Goal: Download file/media

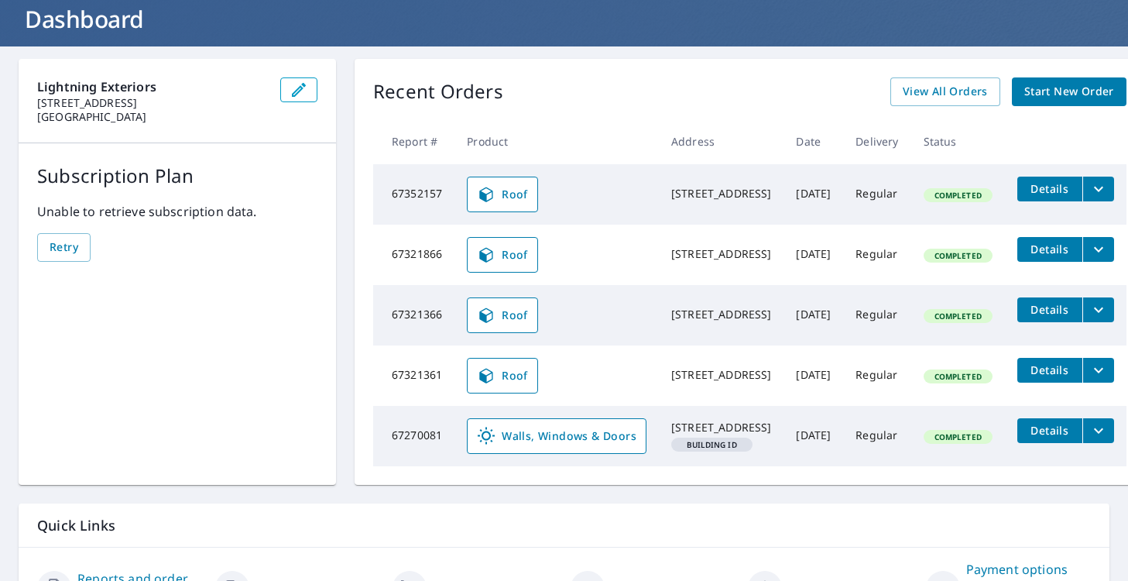
scroll to position [98, 0]
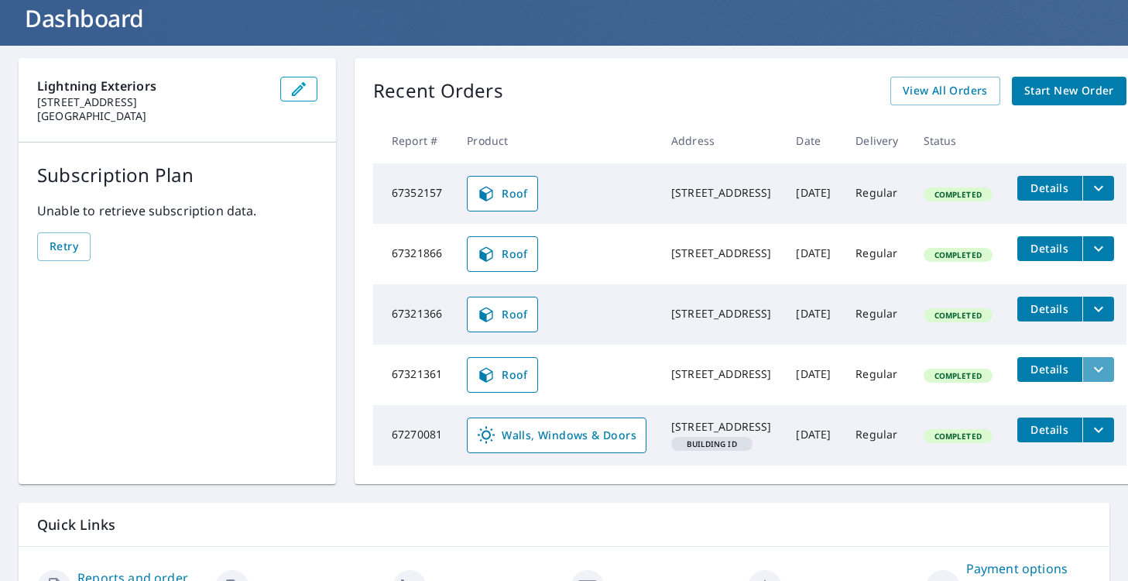
click at [1108, 379] on icon "filesDropdownBtn-67321361" at bounding box center [1098, 369] width 19 height 19
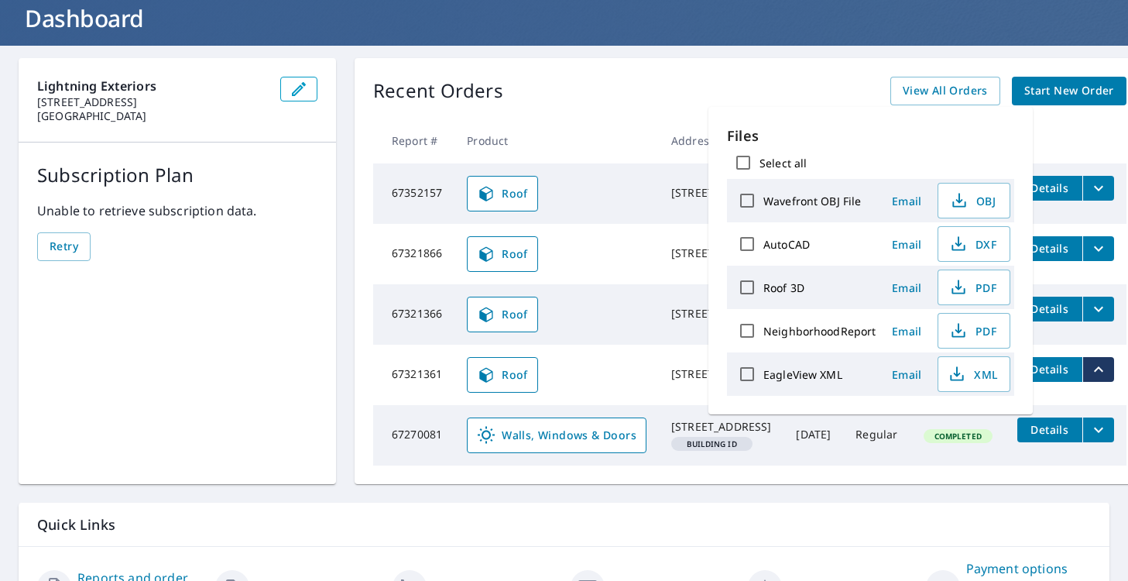
click at [620, 284] on td "Roof" at bounding box center [556, 254] width 204 height 60
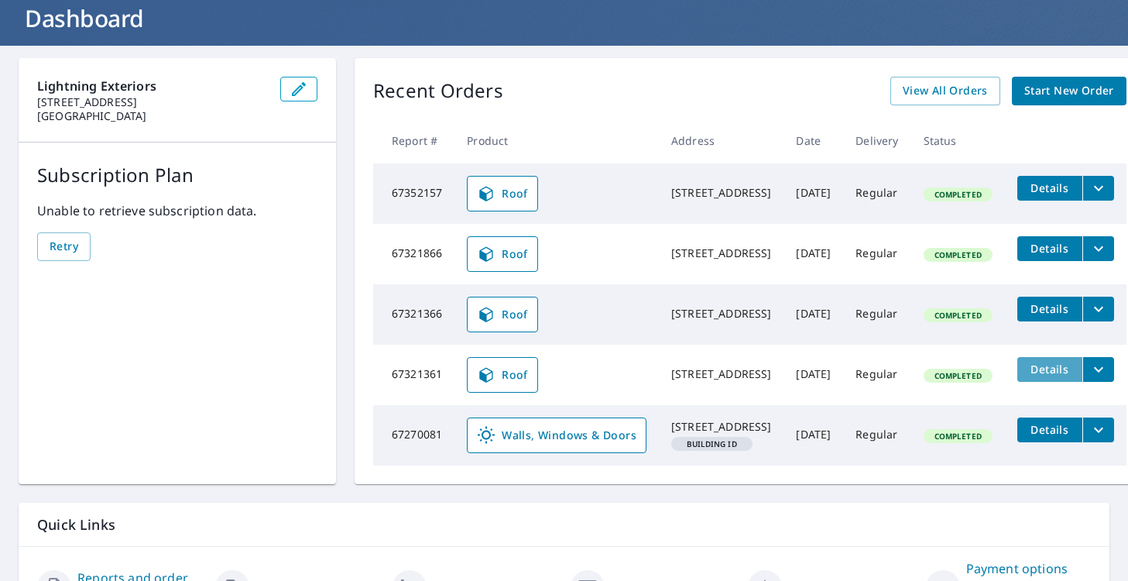
click at [1058, 376] on span "Details" at bounding box center [1050, 369] width 46 height 15
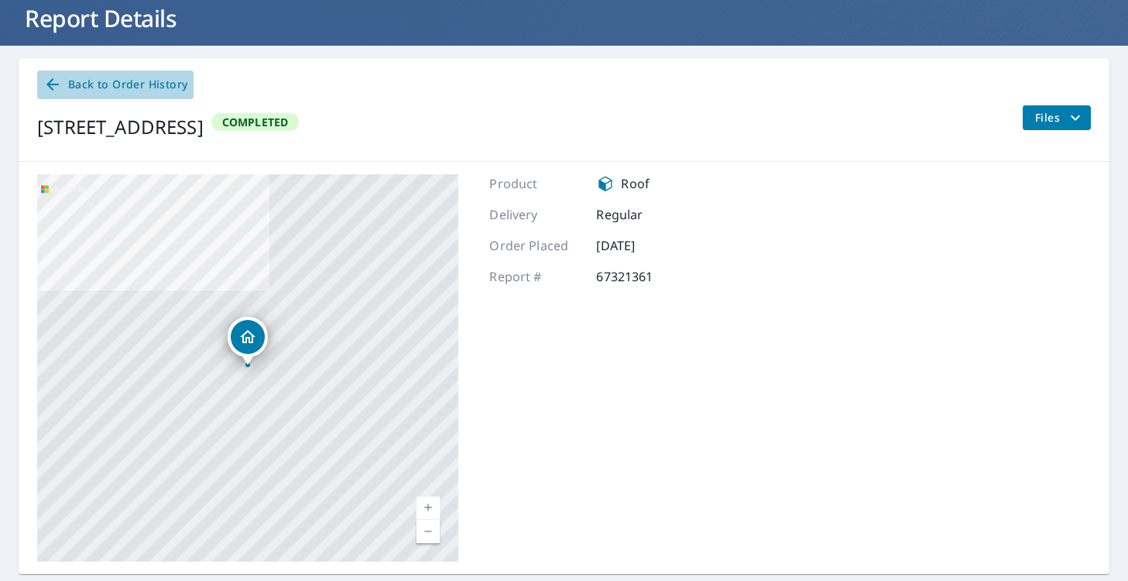
click at [68, 84] on span "Back to Order History" at bounding box center [115, 84] width 144 height 19
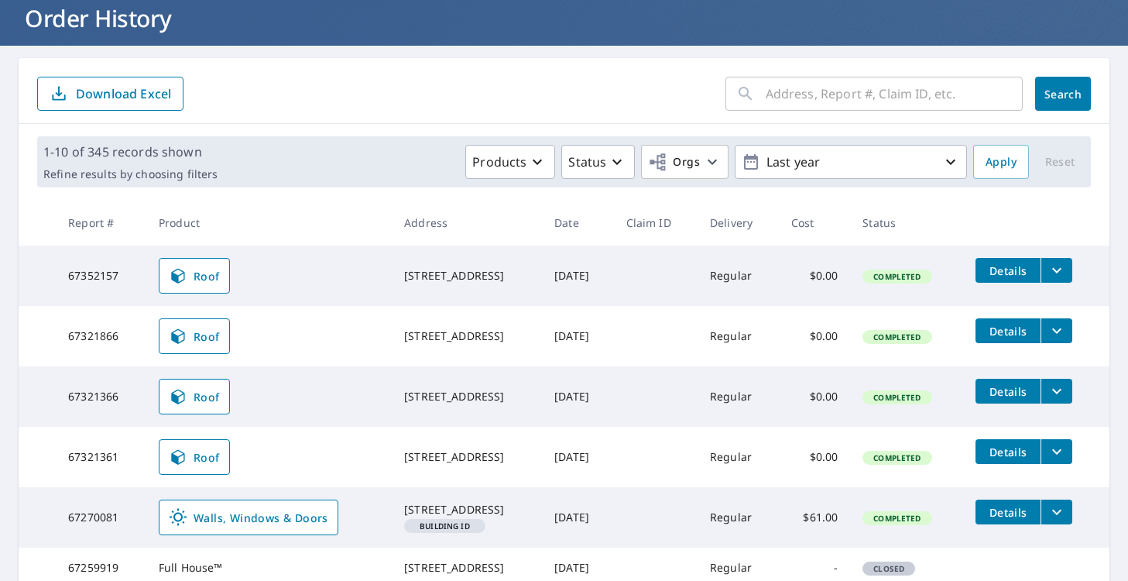
click at [1066, 446] on icon "filesDropdownBtn-67321361" at bounding box center [1056, 451] width 19 height 19
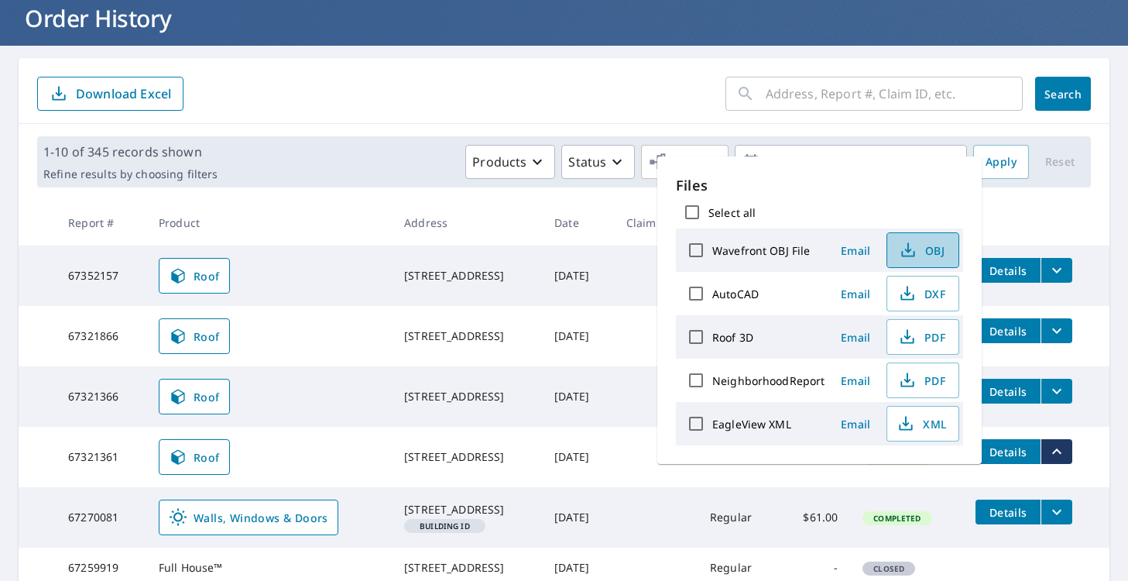
click at [939, 248] on span "OBJ" at bounding box center [921, 250] width 50 height 19
click at [1018, 455] on span "Details" at bounding box center [1008, 451] width 46 height 15
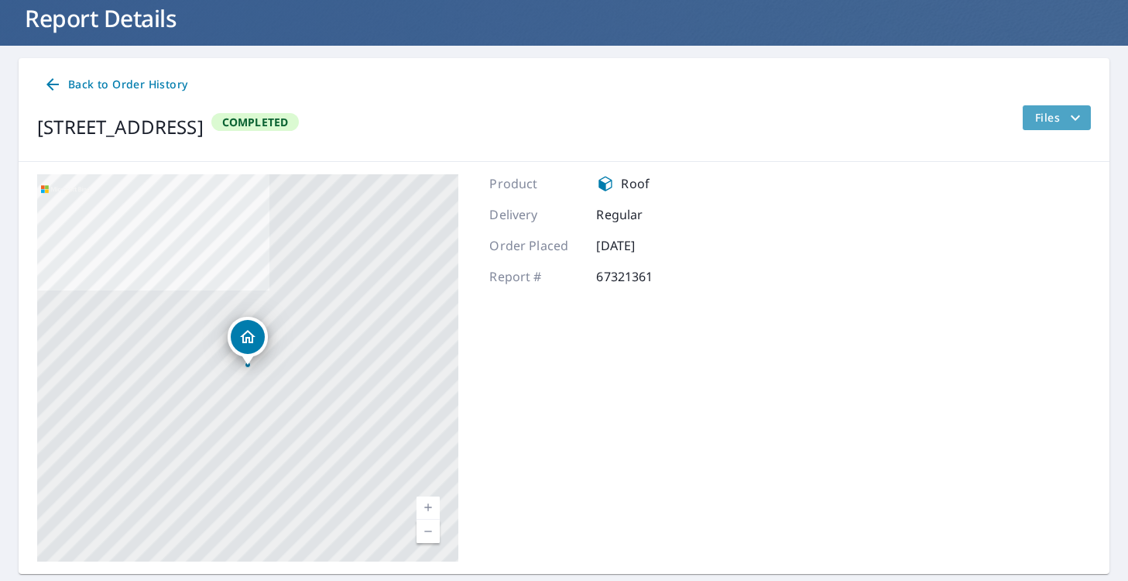
click at [1078, 114] on icon "filesDropdownBtn-67321361" at bounding box center [1075, 117] width 19 height 19
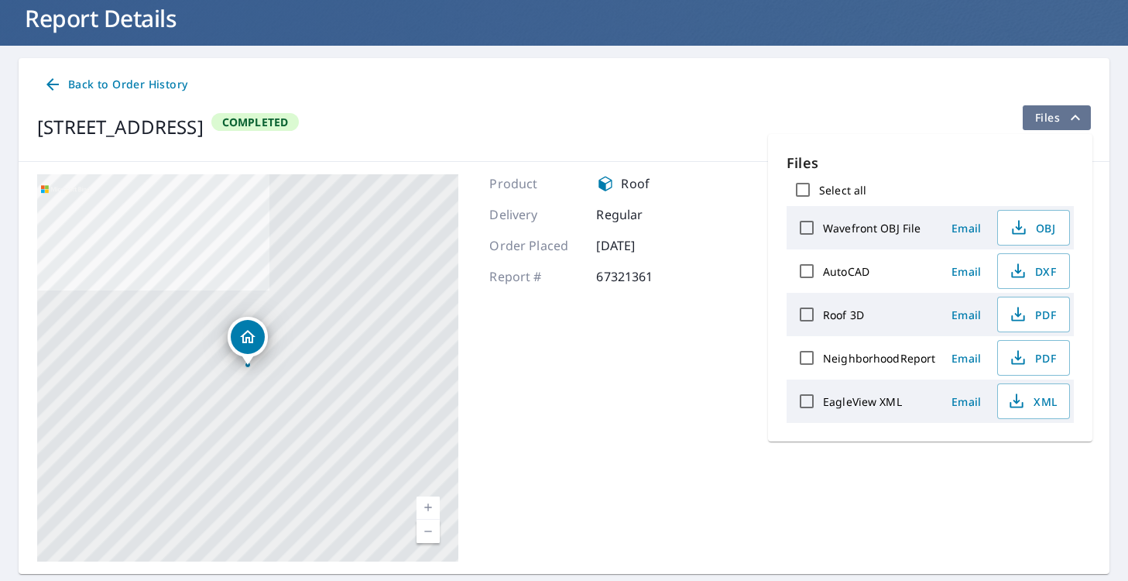
click at [1078, 115] on icon "filesDropdownBtn-67321361" at bounding box center [1075, 117] width 19 height 19
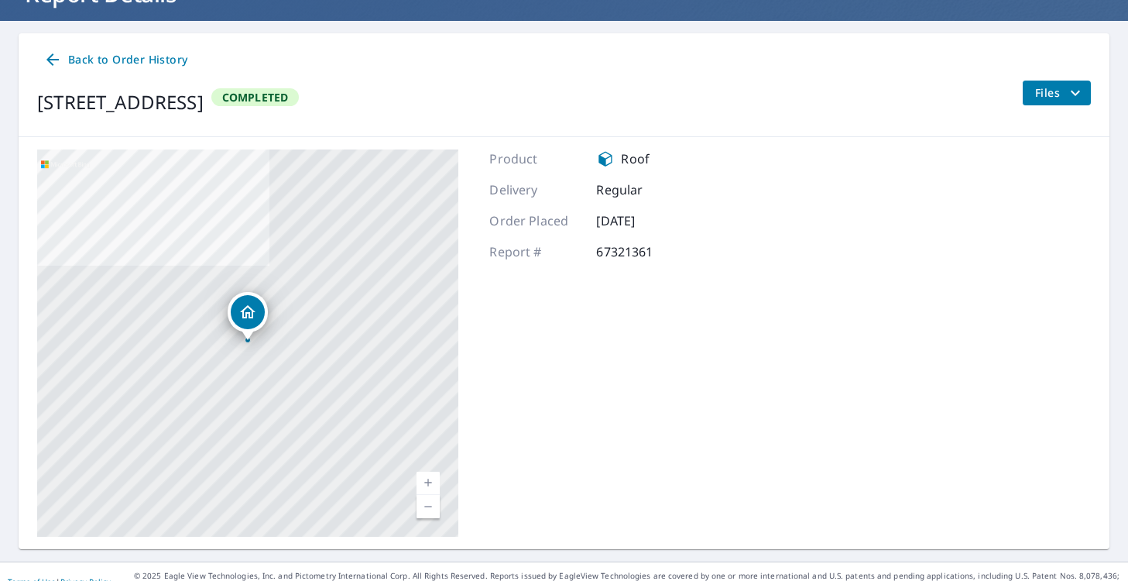
scroll to position [119, 0]
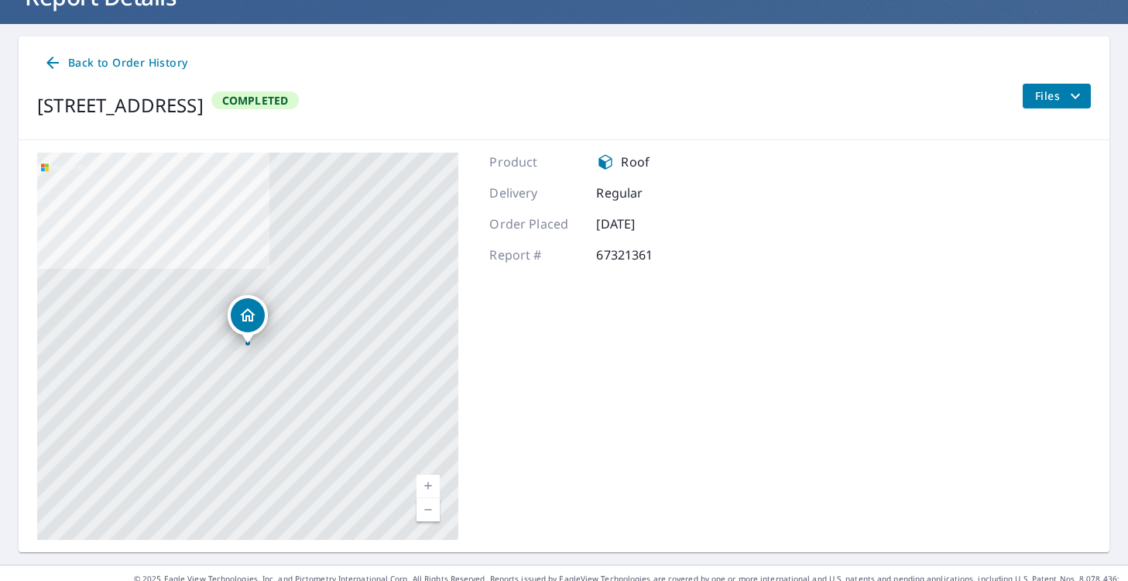
click at [67, 67] on span "Back to Order History" at bounding box center [115, 62] width 144 height 19
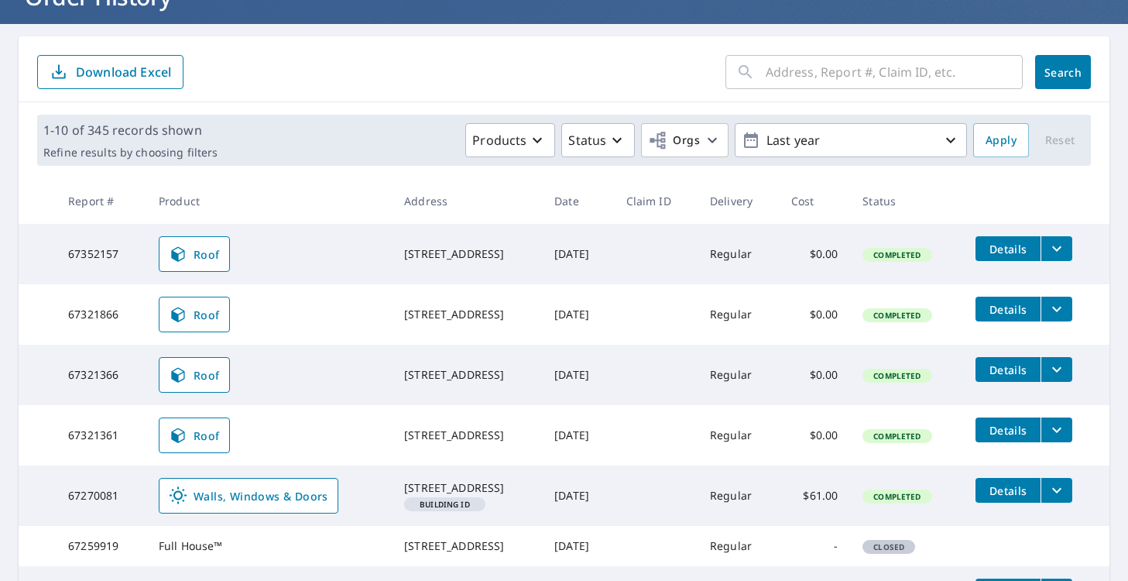
click at [173, 429] on icon at bounding box center [178, 435] width 19 height 19
